Goal: Task Accomplishment & Management: Manage account settings

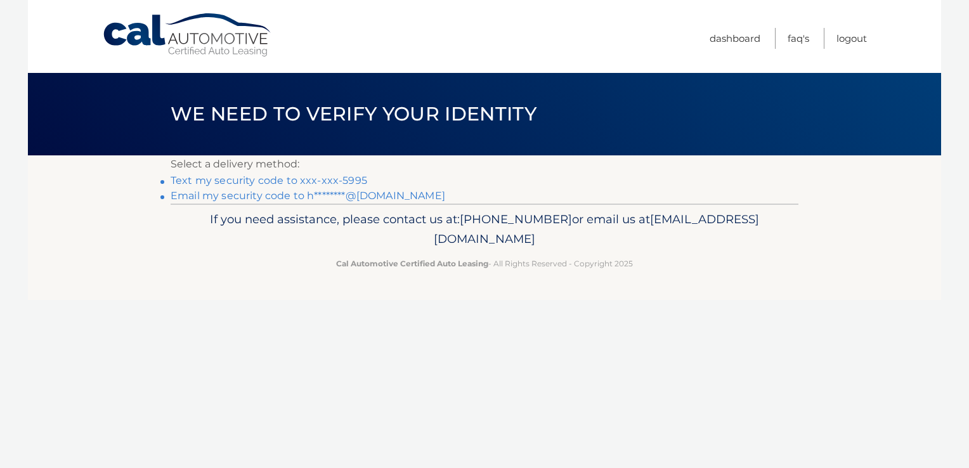
click at [303, 178] on link "Text my security code to xxx-xxx-5995" at bounding box center [269, 180] width 197 height 12
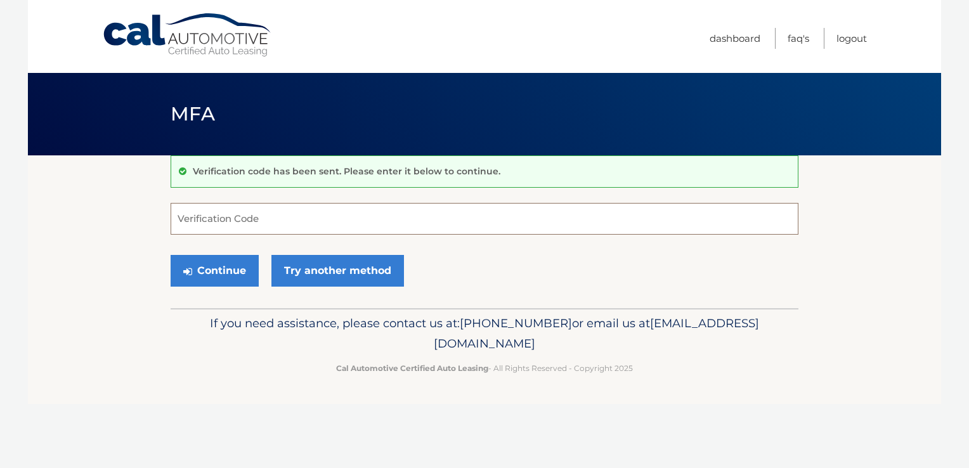
click at [206, 219] on input "Verification Code" at bounding box center [485, 219] width 628 height 32
type input "206909"
click at [210, 264] on button "Continue" at bounding box center [215, 271] width 88 height 32
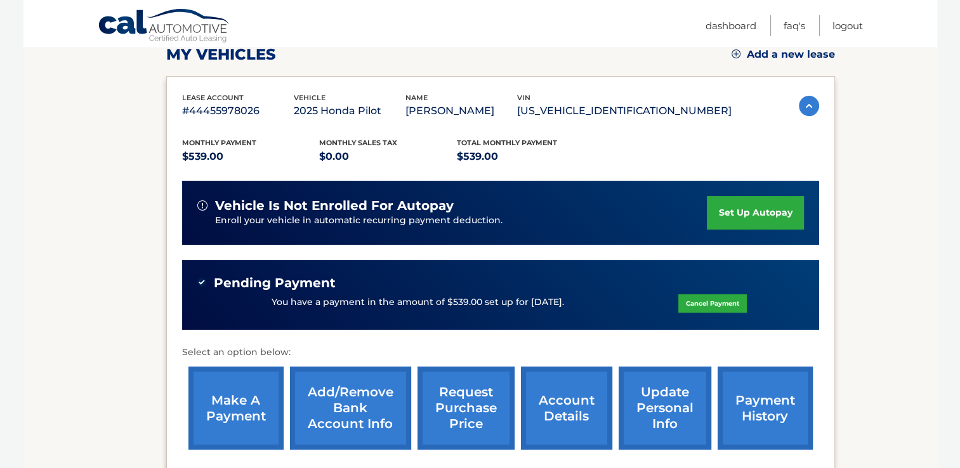
scroll to position [188, 0]
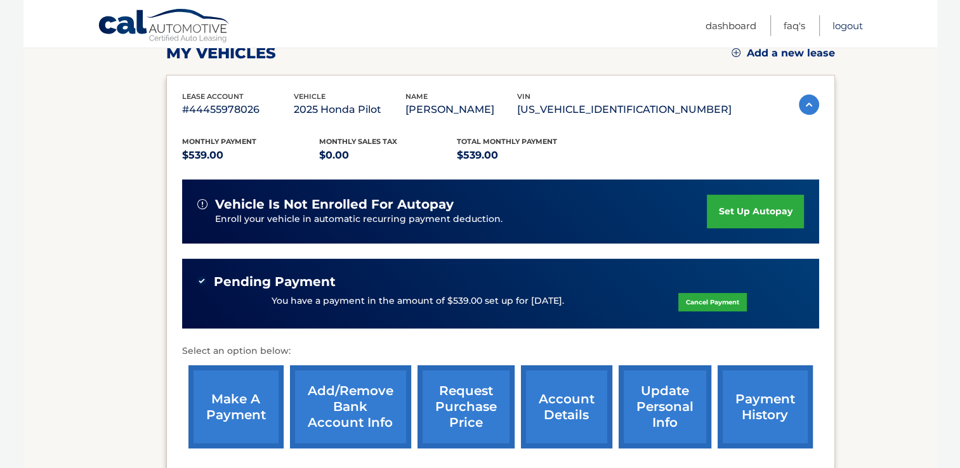
click at [841, 23] on link "Logout" at bounding box center [847, 25] width 30 height 21
